Goal: Task Accomplishment & Management: Manage account settings

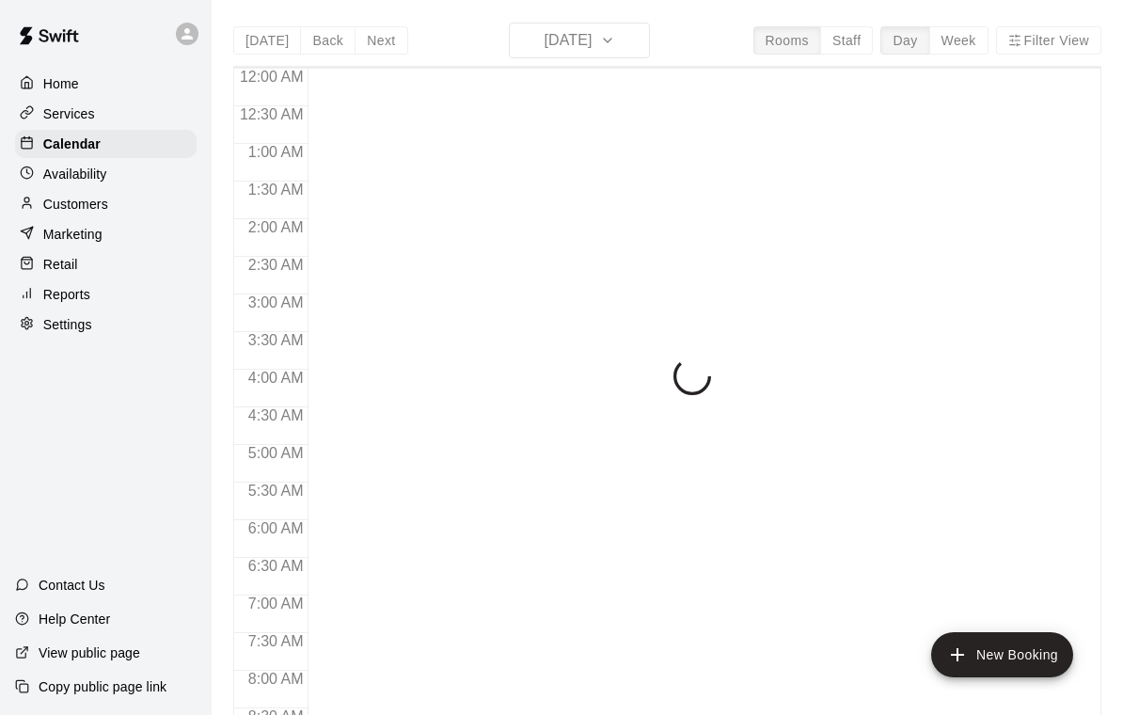
scroll to position [1110, 0]
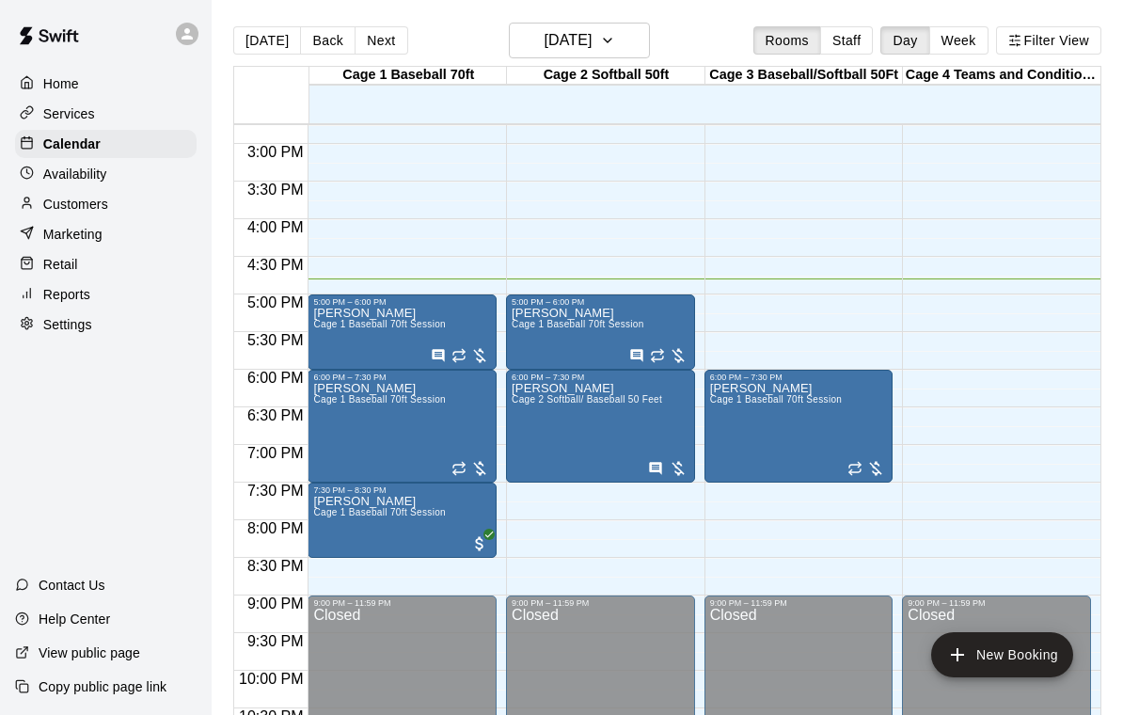
click at [368, 324] on span "Cage 1 Baseball 70ft Session" at bounding box center [379, 324] width 133 height 10
click at [327, 341] on icon "edit" at bounding box center [333, 339] width 23 height 23
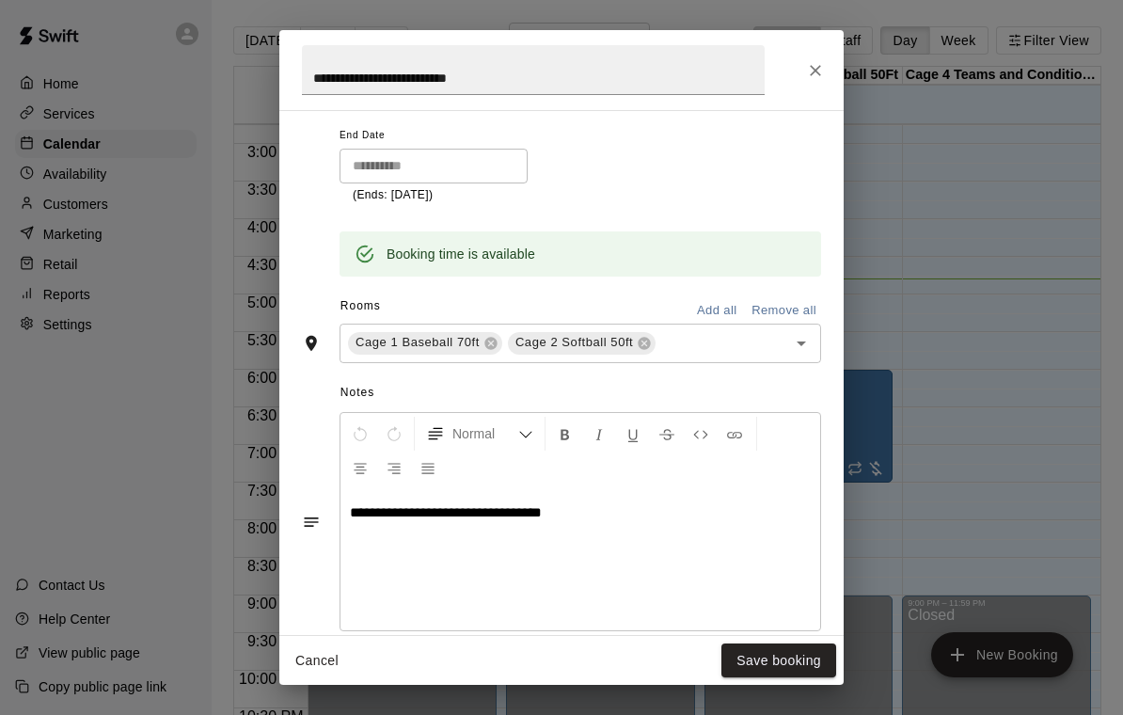
scroll to position [384, 0]
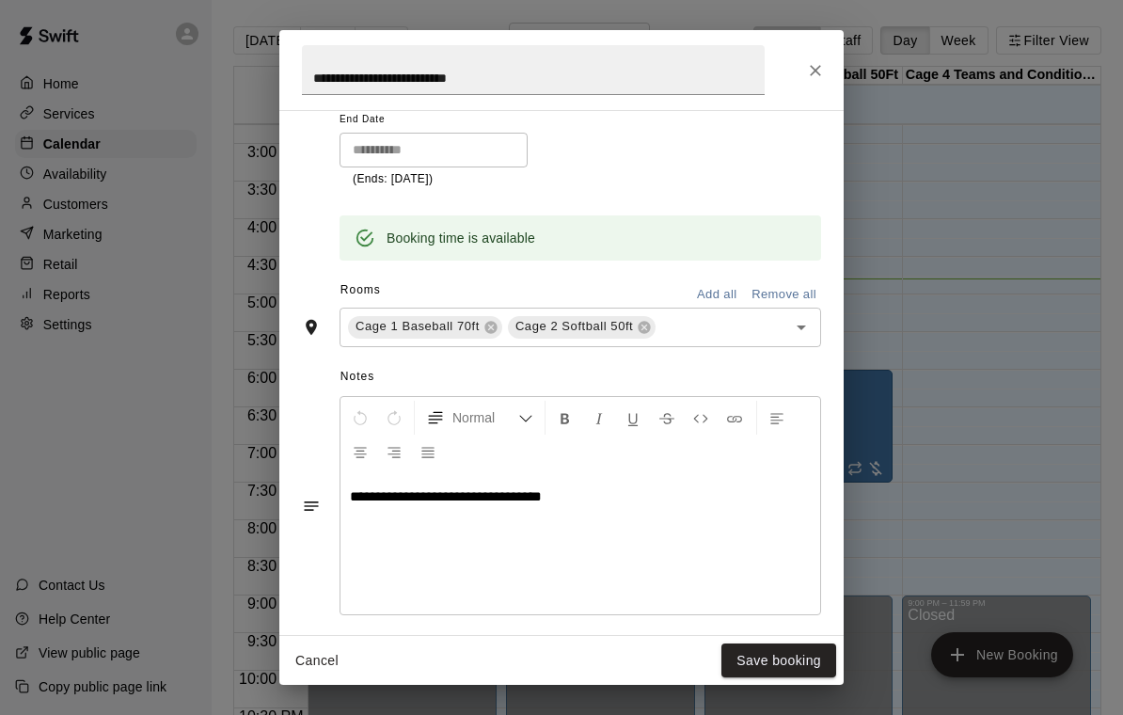
click at [1006, 249] on div "**********" at bounding box center [561, 357] width 1123 height 715
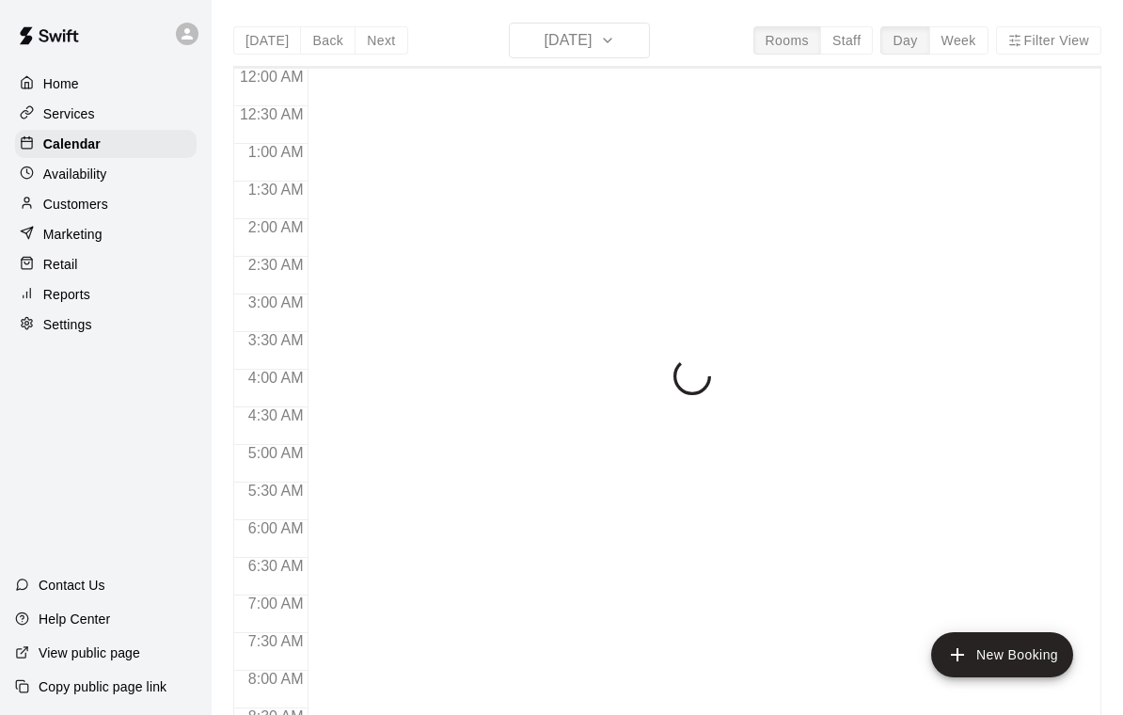
scroll to position [1110, 0]
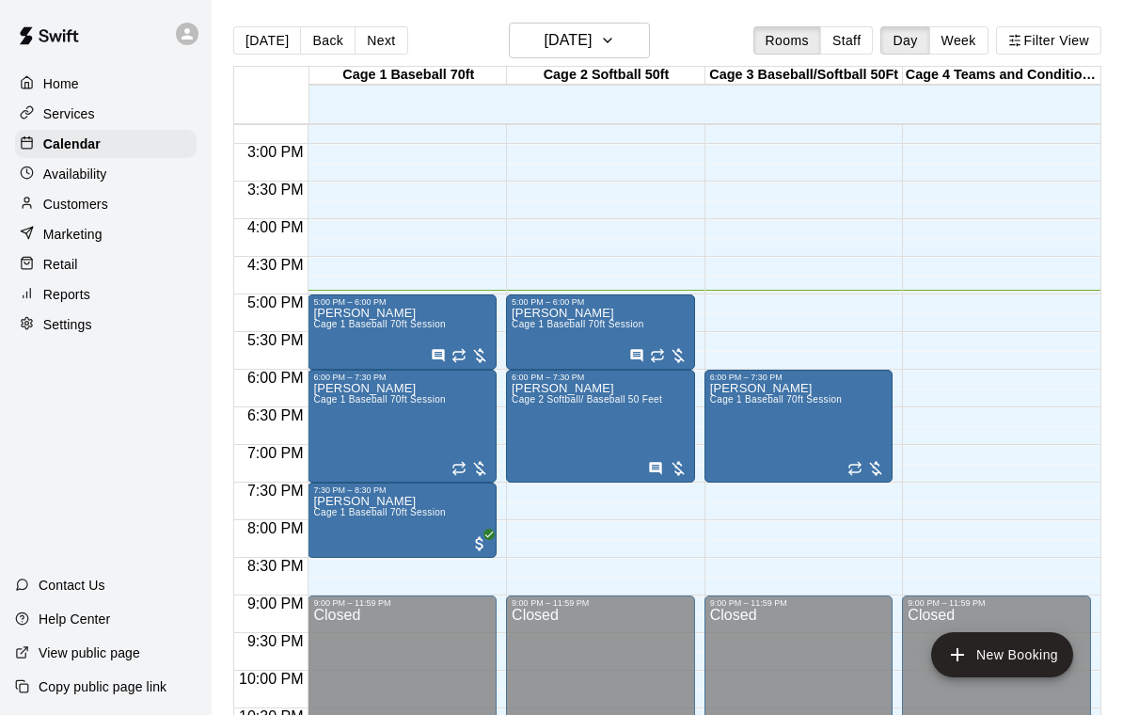
click at [938, 260] on div at bounding box center [561, 357] width 1123 height 715
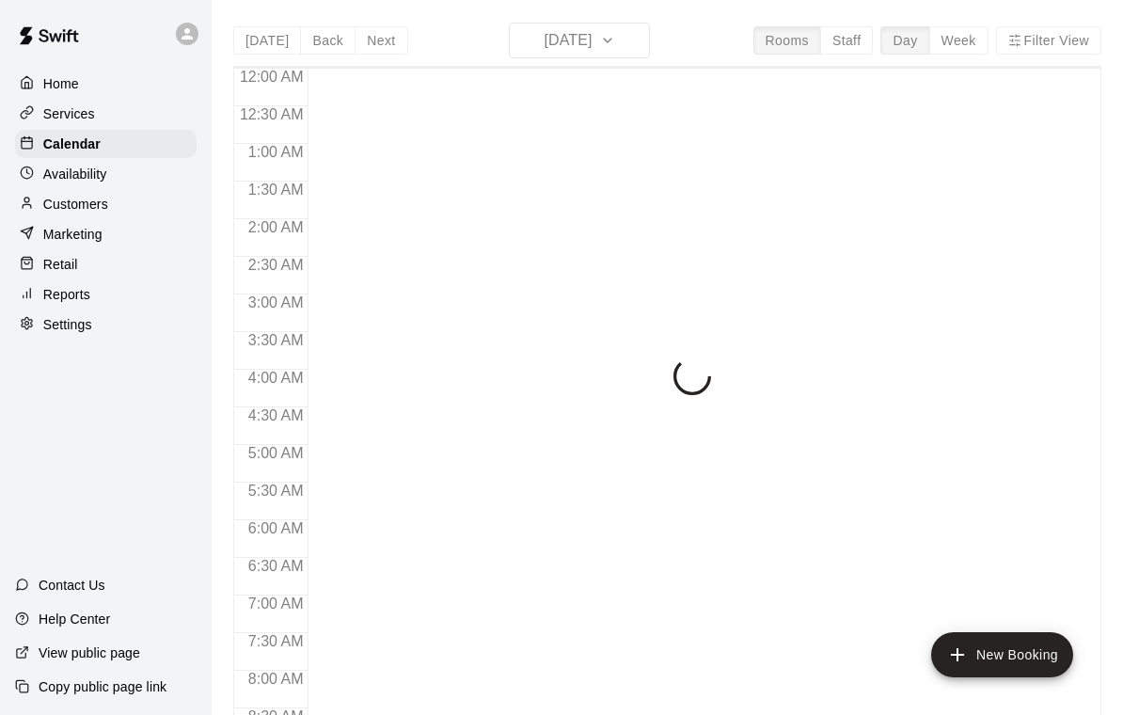
scroll to position [1110, 0]
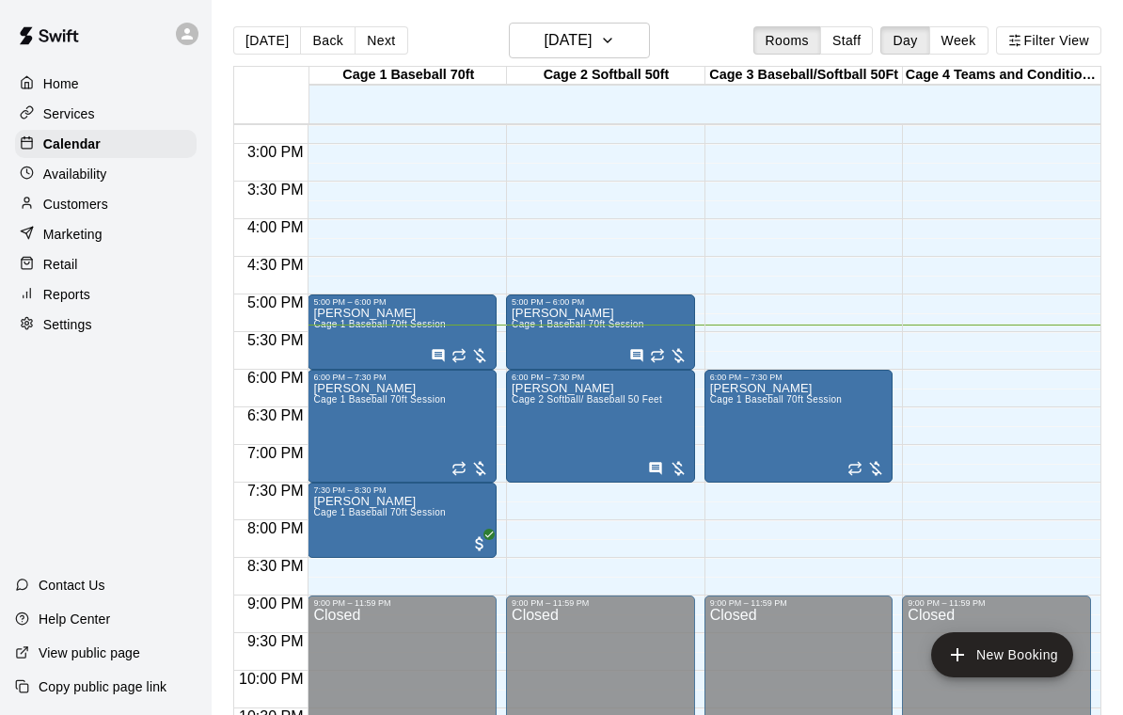
click at [371, 517] on span "Cage 1 Baseball 70ft Session" at bounding box center [379, 512] width 133 height 10
click at [332, 529] on icon "edit" at bounding box center [333, 527] width 17 height 17
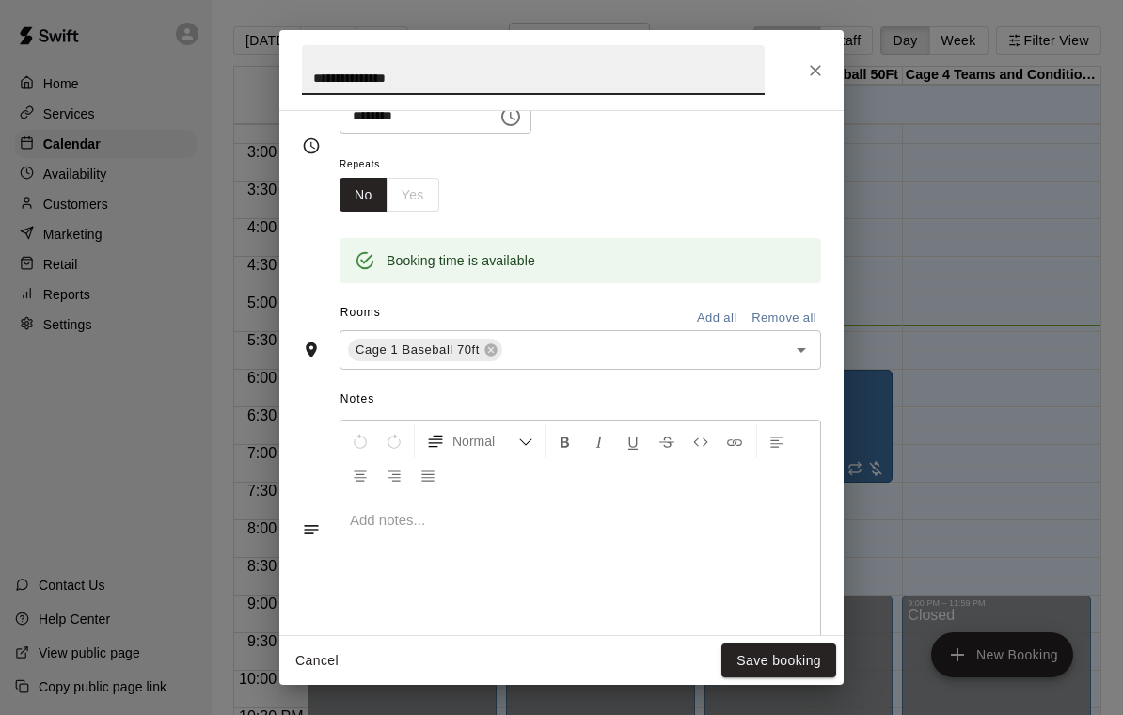
scroll to position [296, 0]
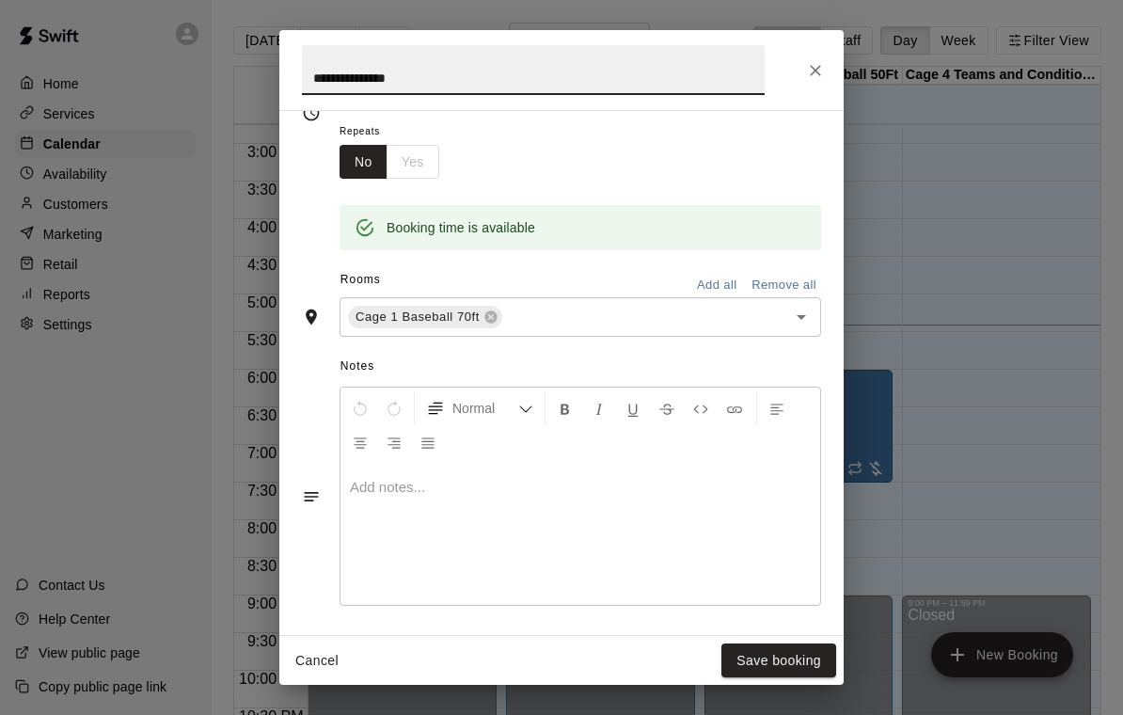
click at [827, 63] on button "Close" at bounding box center [816, 71] width 34 height 34
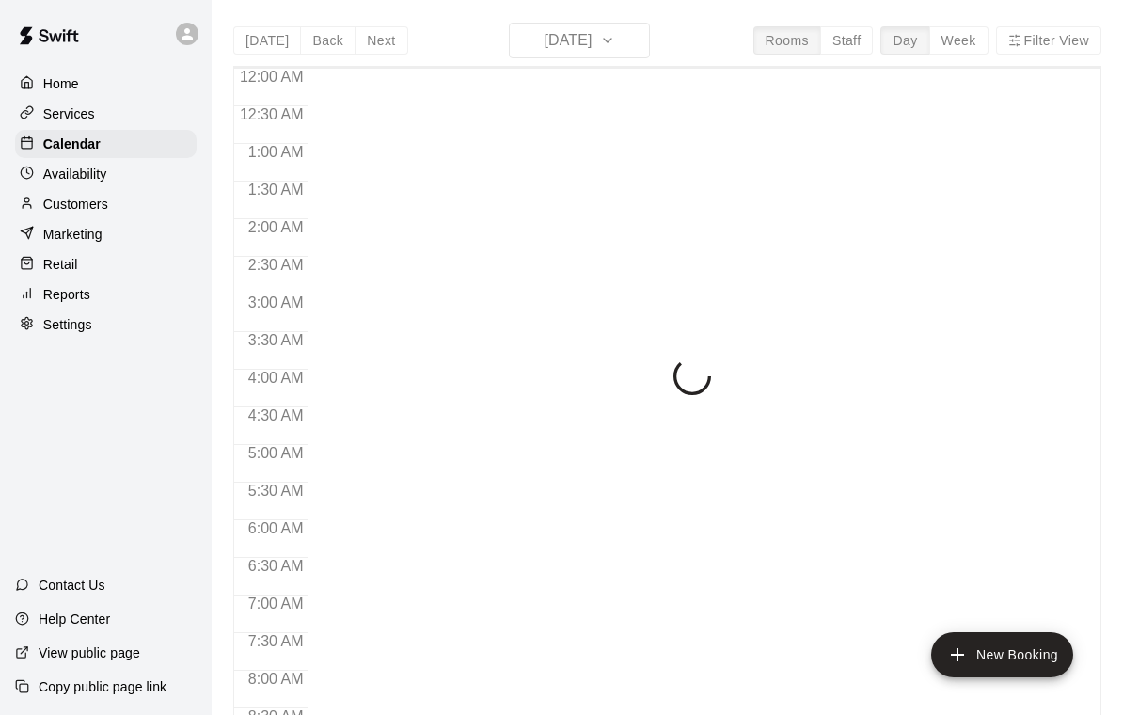
scroll to position [1110, 0]
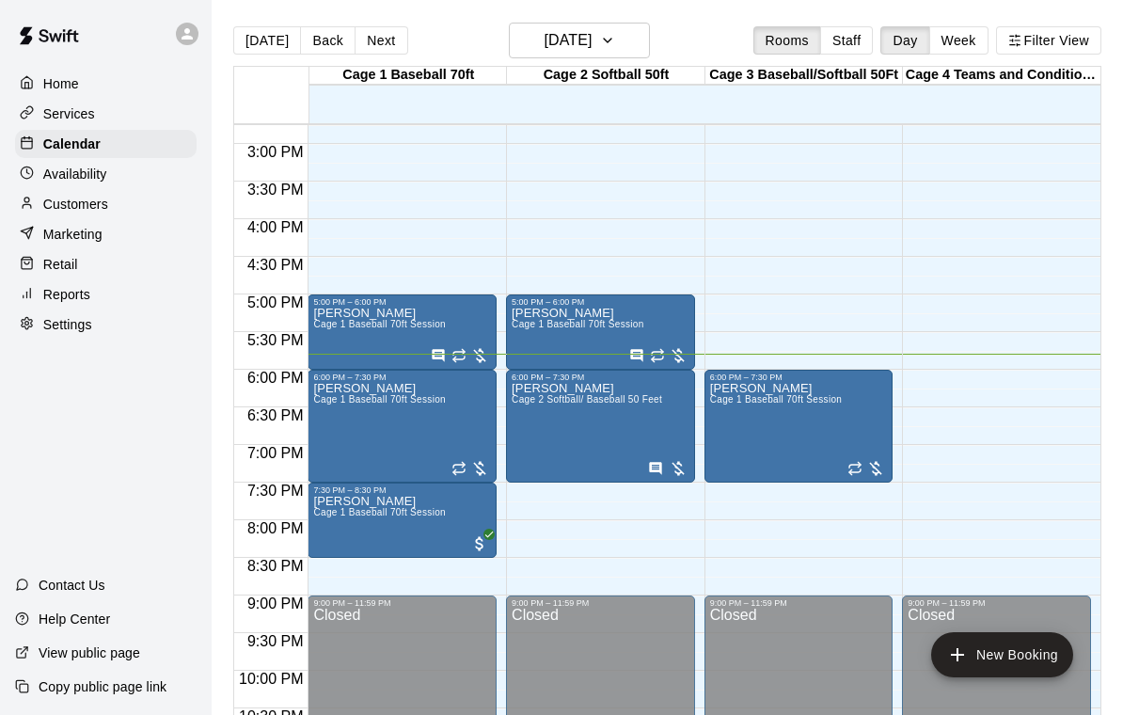
click at [524, 404] on icon "edit" at bounding box center [531, 403] width 23 height 23
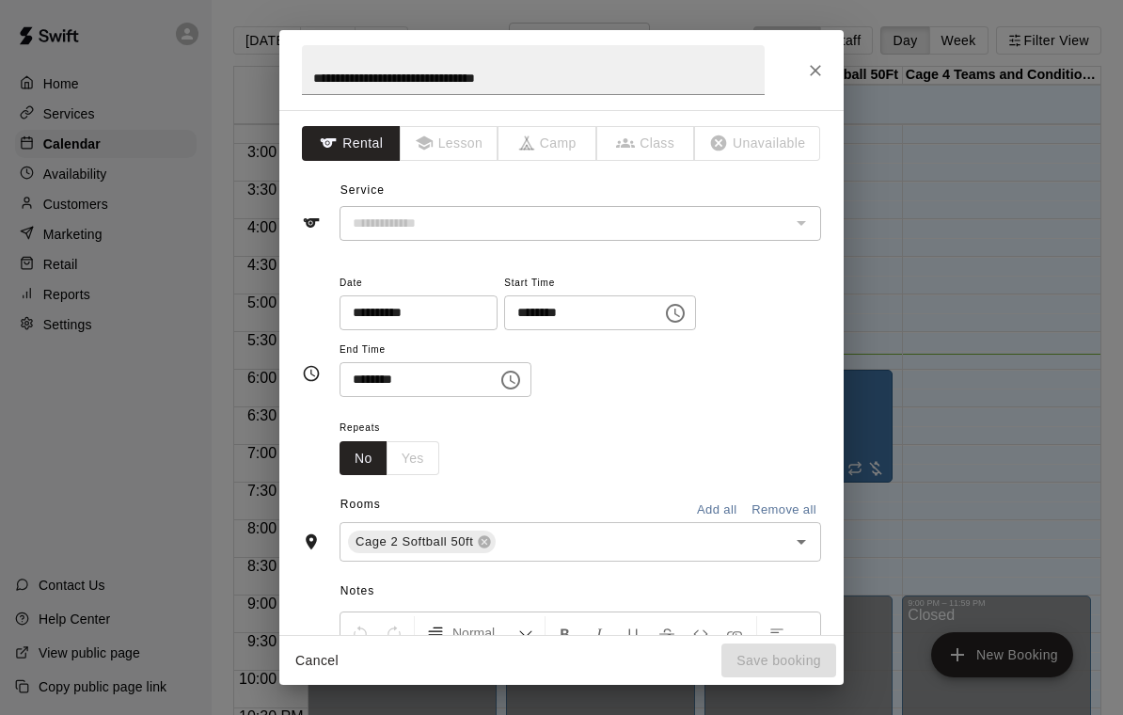
type input "**********"
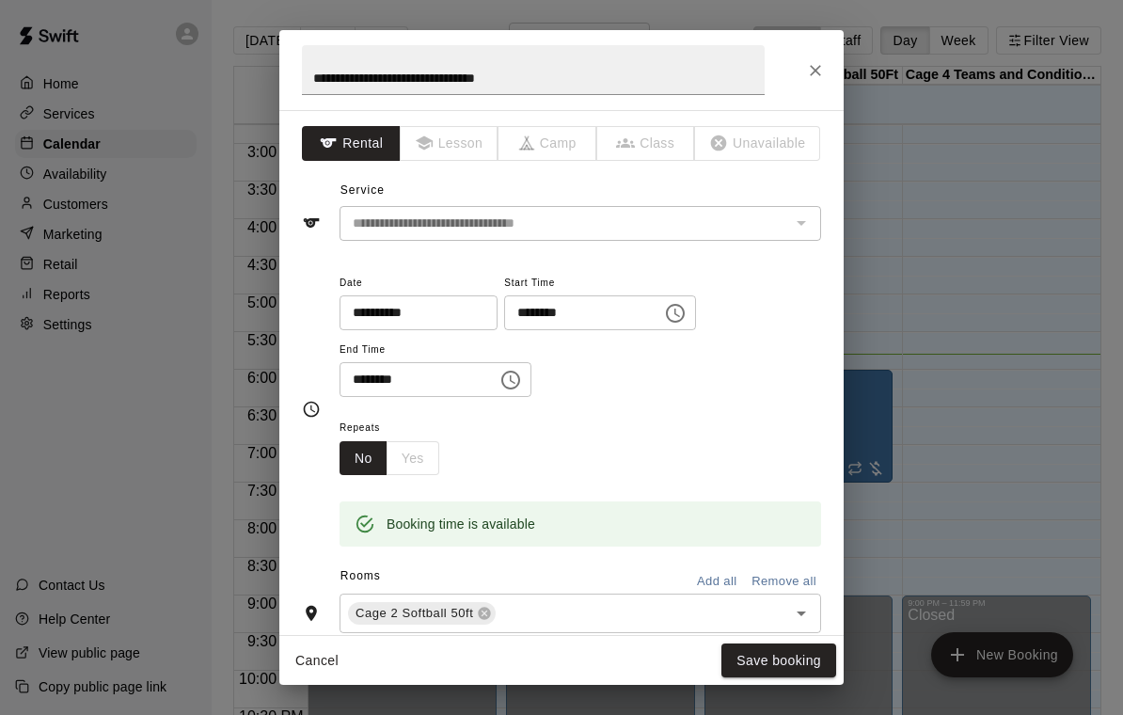
scroll to position [0, 0]
click at [818, 72] on icon "Close" at bounding box center [815, 70] width 11 height 11
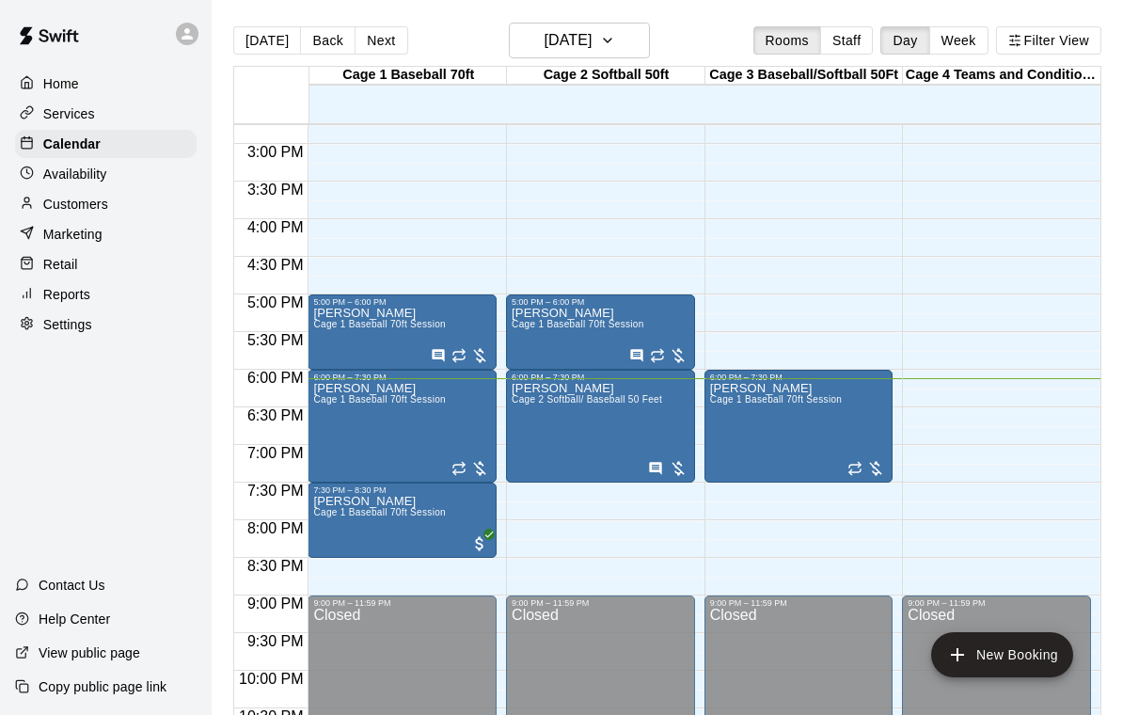
click at [531, 402] on icon "edit" at bounding box center [531, 403] width 17 height 17
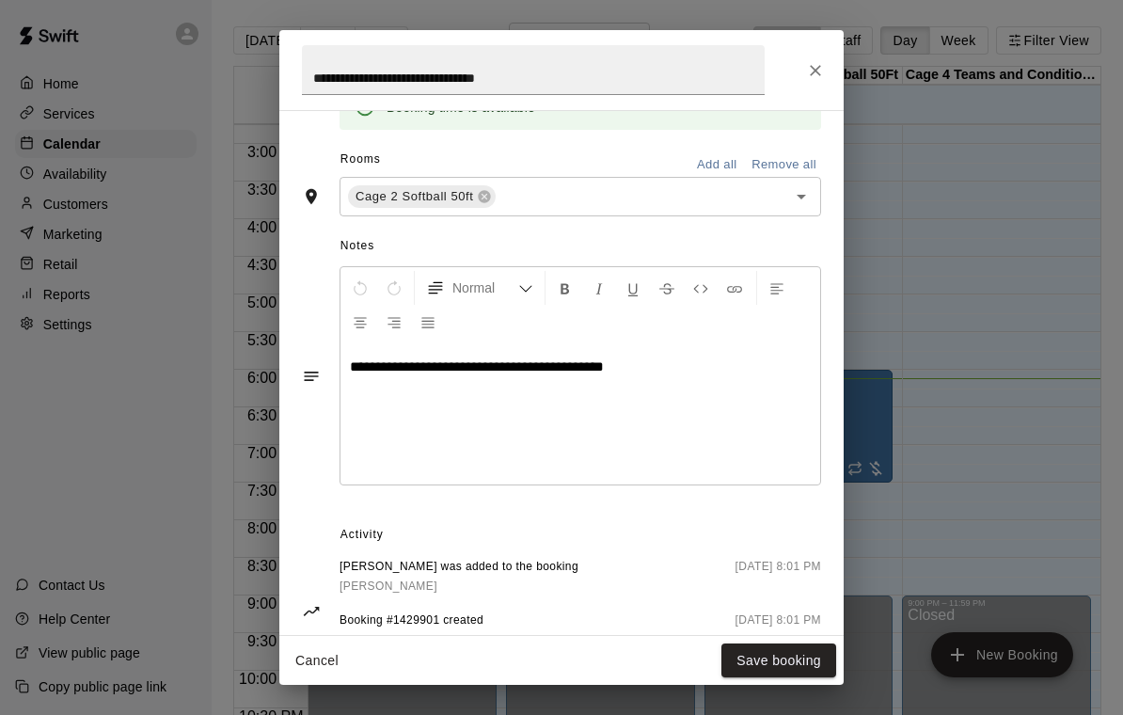
scroll to position [411, 0]
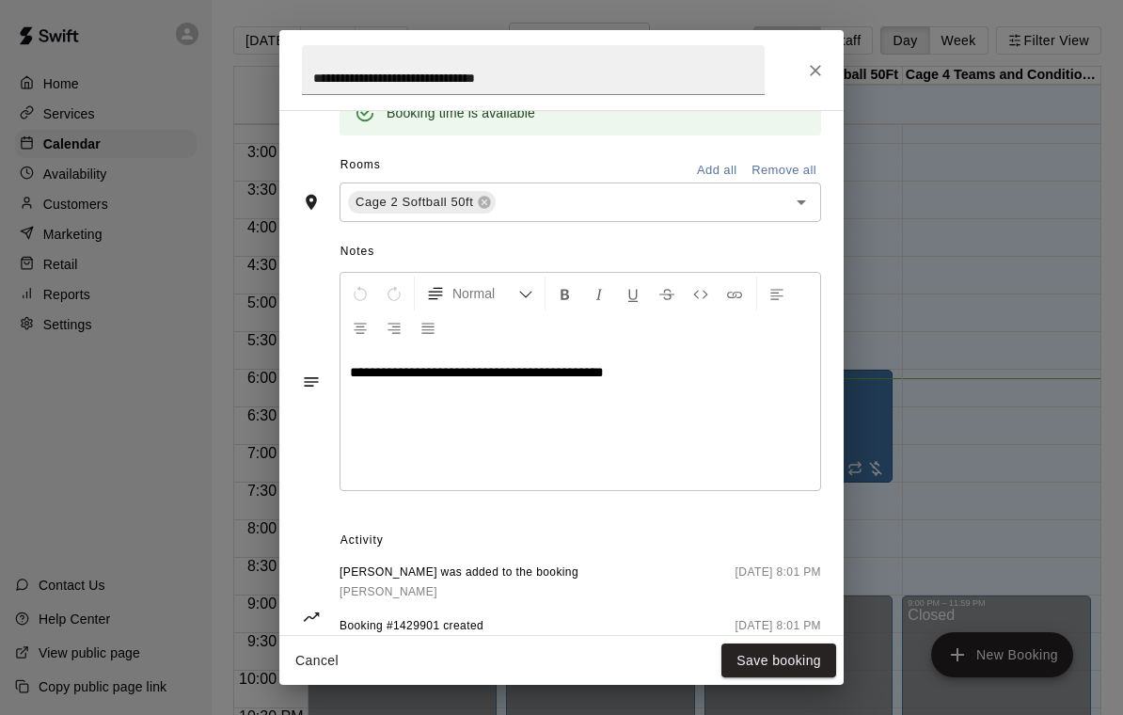
click at [821, 71] on icon "Close" at bounding box center [815, 70] width 19 height 19
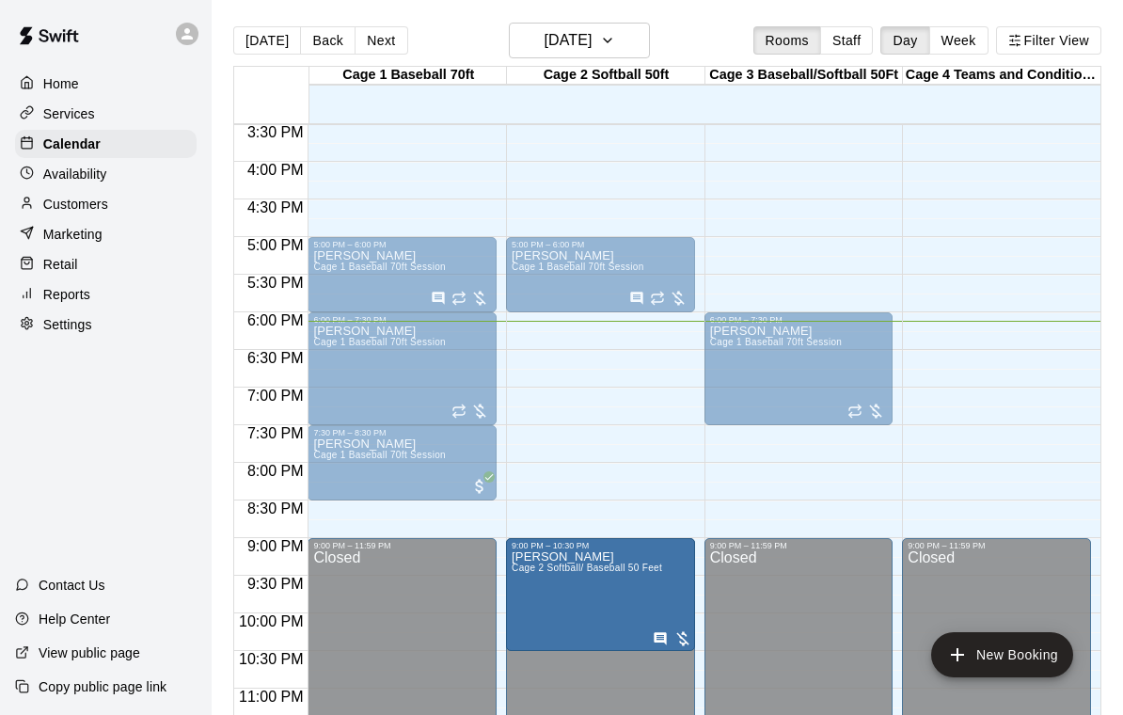
scroll to position [1167, 0]
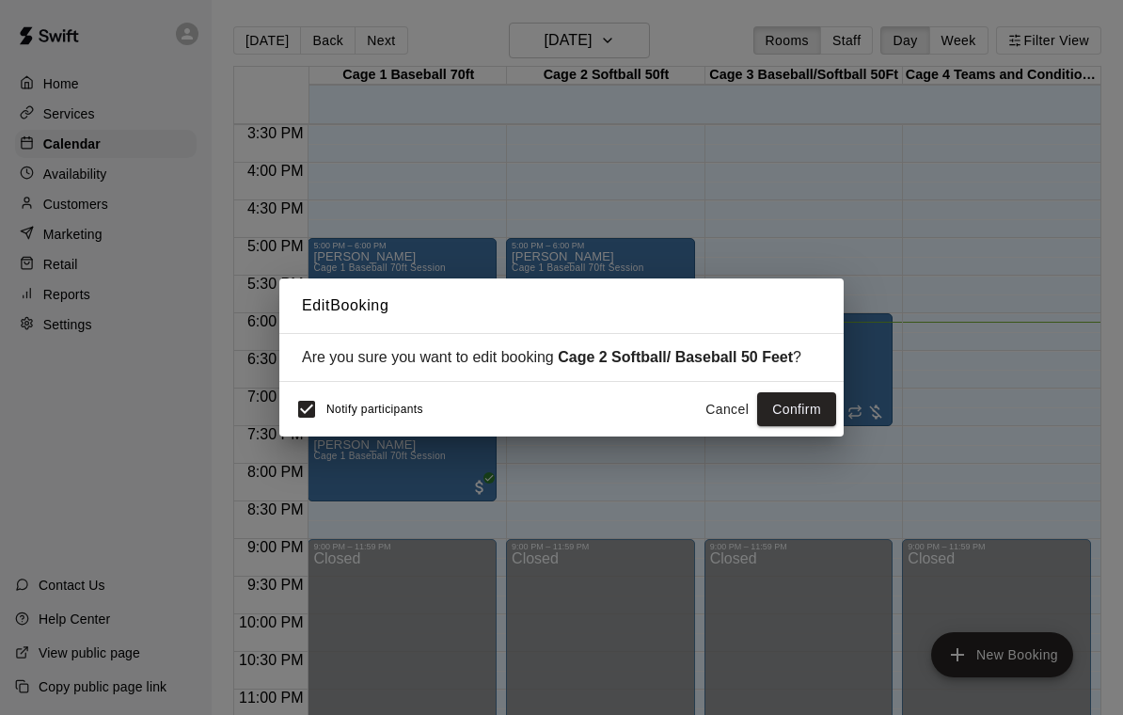
click at [802, 413] on button "Confirm" at bounding box center [796, 409] width 79 height 35
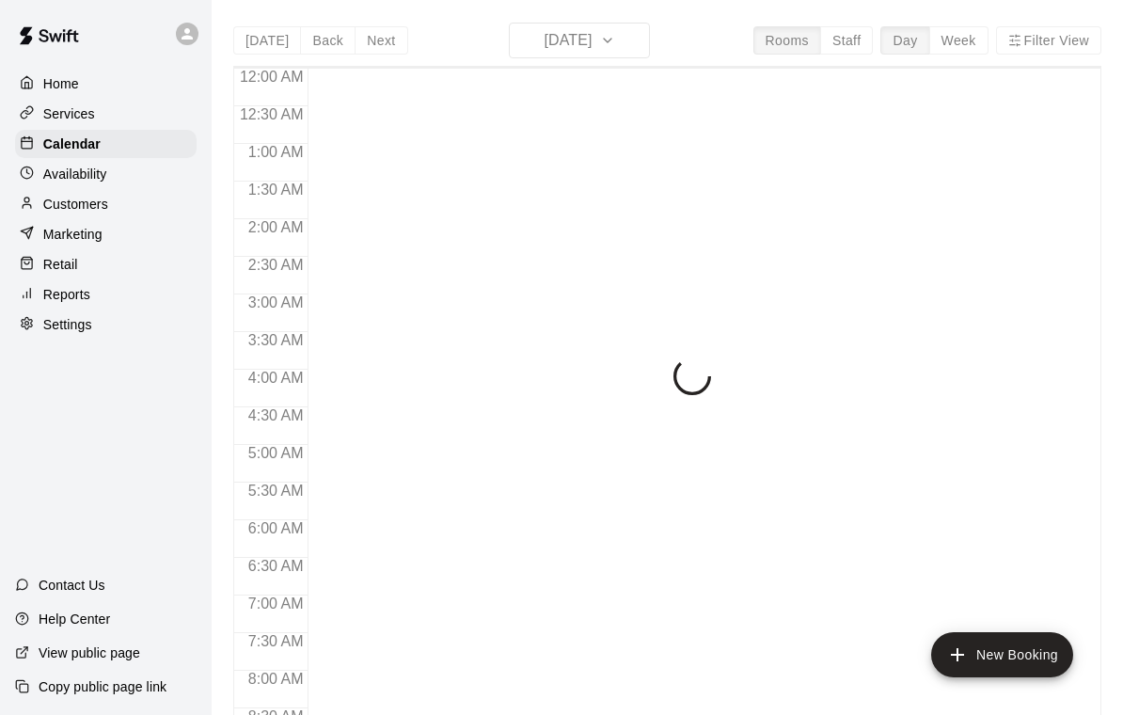
scroll to position [1110, 0]
